Goal: Check status: Check status

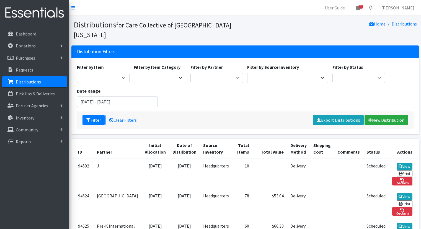
click at [360, 7] on icon at bounding box center [358, 8] width 4 height 4
click at [351, 20] on link "2 Pick-ups remaining this week" at bounding box center [325, 19] width 77 height 11
click at [364, 10] on link "2" at bounding box center [357, 7] width 13 height 11
click at [352, 30] on link "View Calendar" at bounding box center [325, 30] width 77 height 10
